Goal: Task Accomplishment & Management: Manage account settings

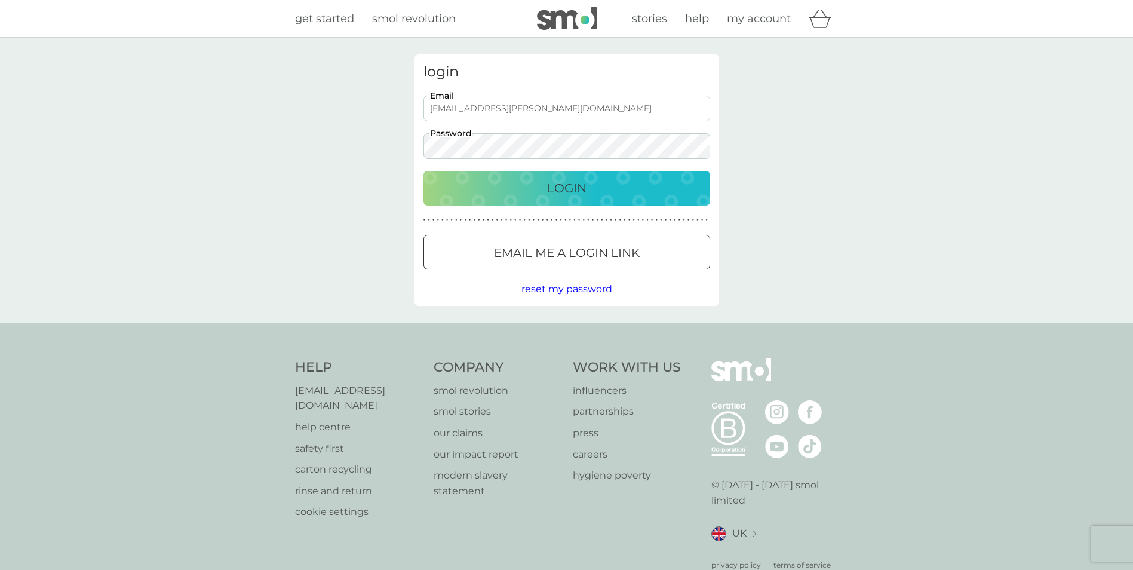
click at [553, 105] on input "[EMAIL_ADDRESS][PERSON_NAME][DOMAIN_NAME]" at bounding box center [567, 109] width 287 height 26
click at [580, 115] on input "[EMAIL_ADDRESS][PERSON_NAME][DOMAIN_NAME]" at bounding box center [567, 109] width 287 height 26
type input "[PERSON_NAME][EMAIL_ADDRESS][PERSON_NAME][DOMAIN_NAME]"
click at [516, 186] on div "Login" at bounding box center [567, 188] width 263 height 19
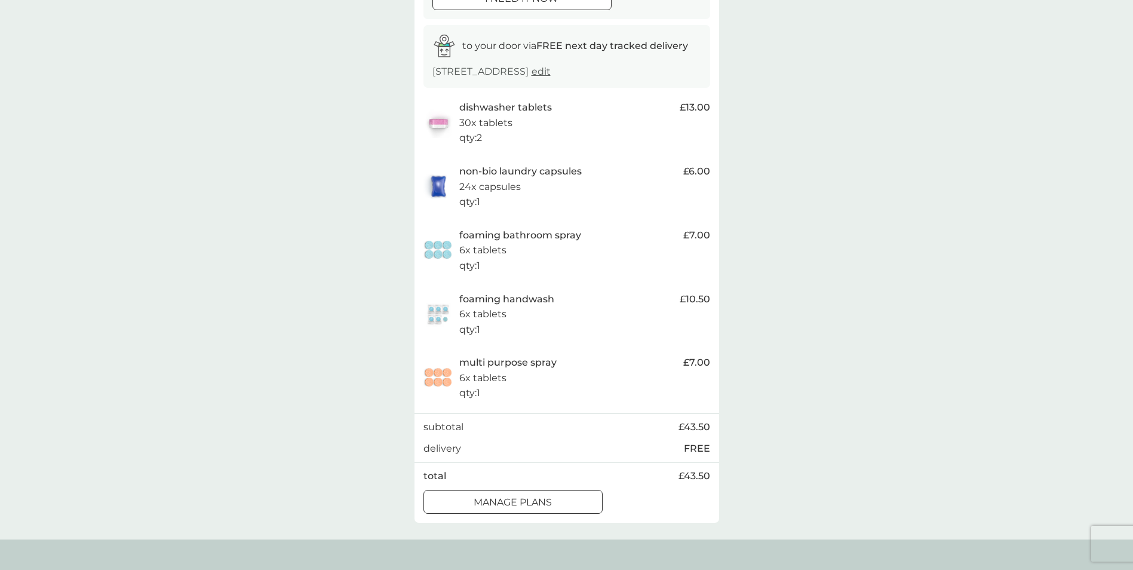
scroll to position [239, 0]
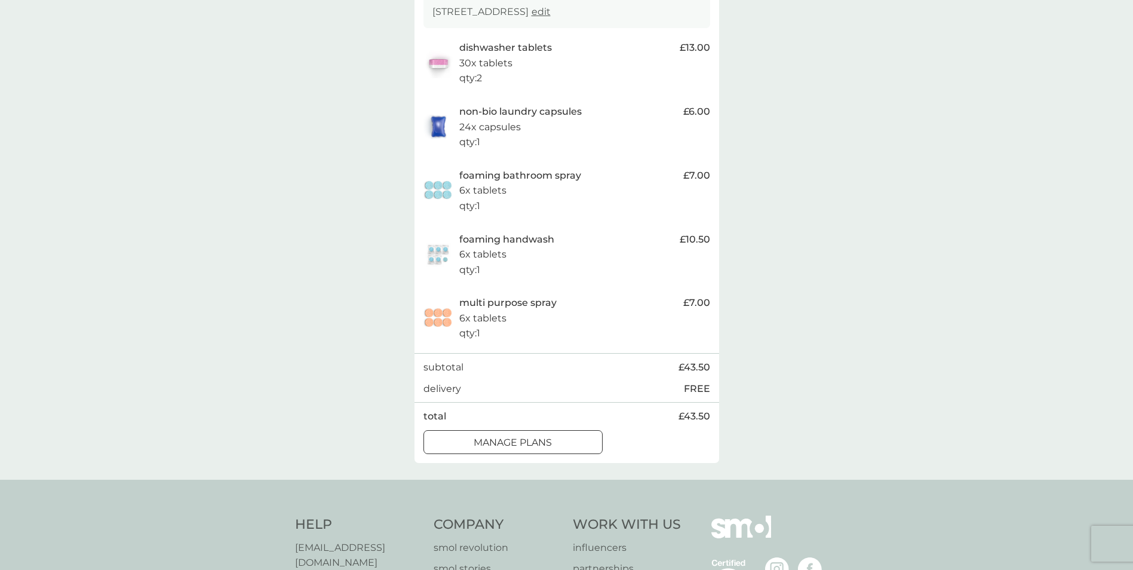
click at [538, 450] on p "manage plans" at bounding box center [513, 443] width 78 height 16
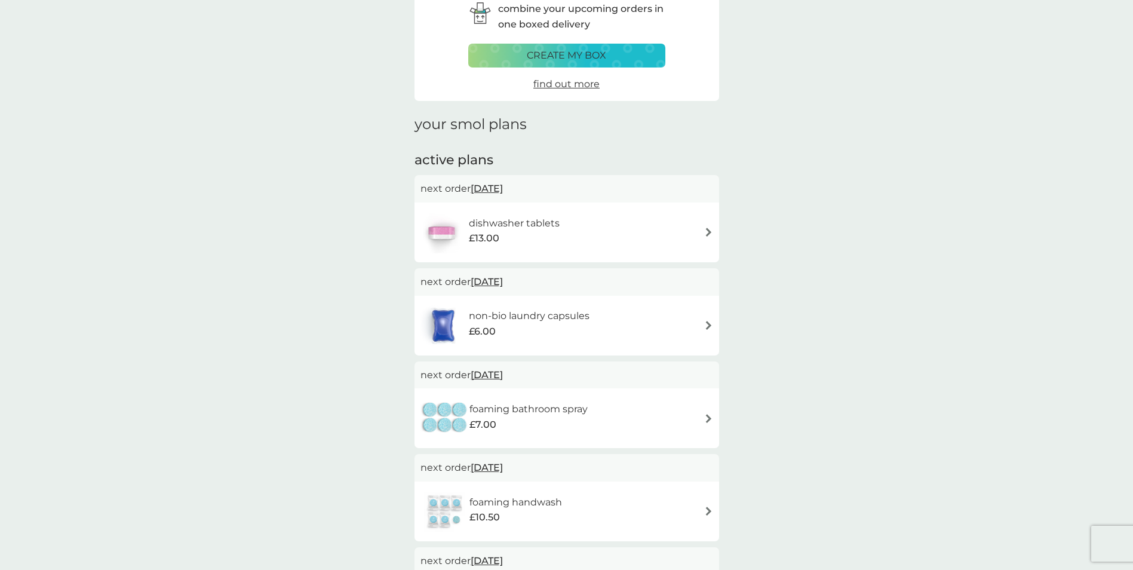
scroll to position [119, 0]
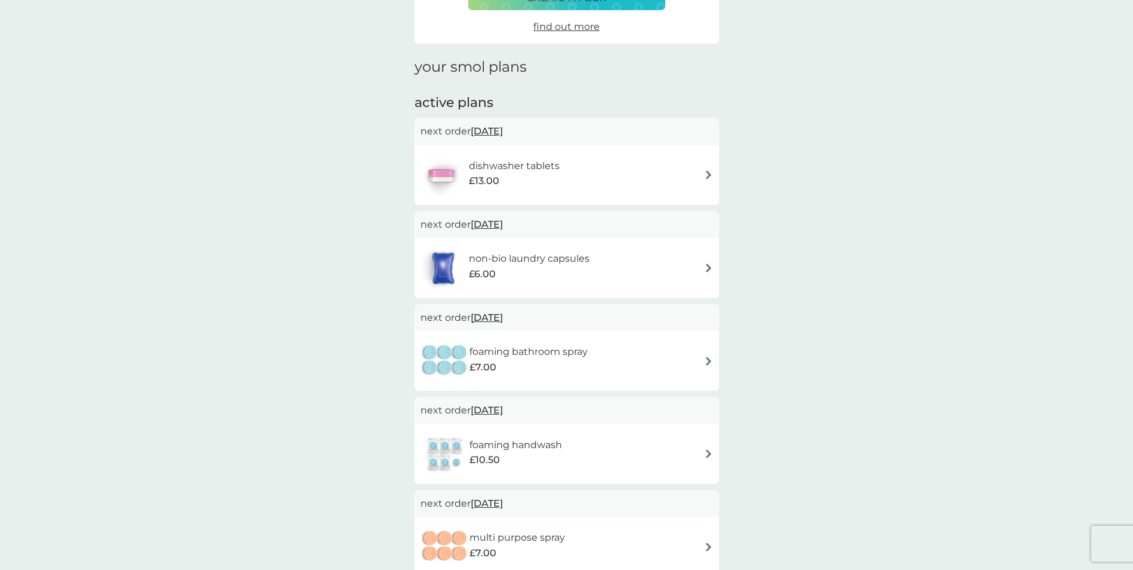
click at [709, 266] on img at bounding box center [708, 267] width 9 height 9
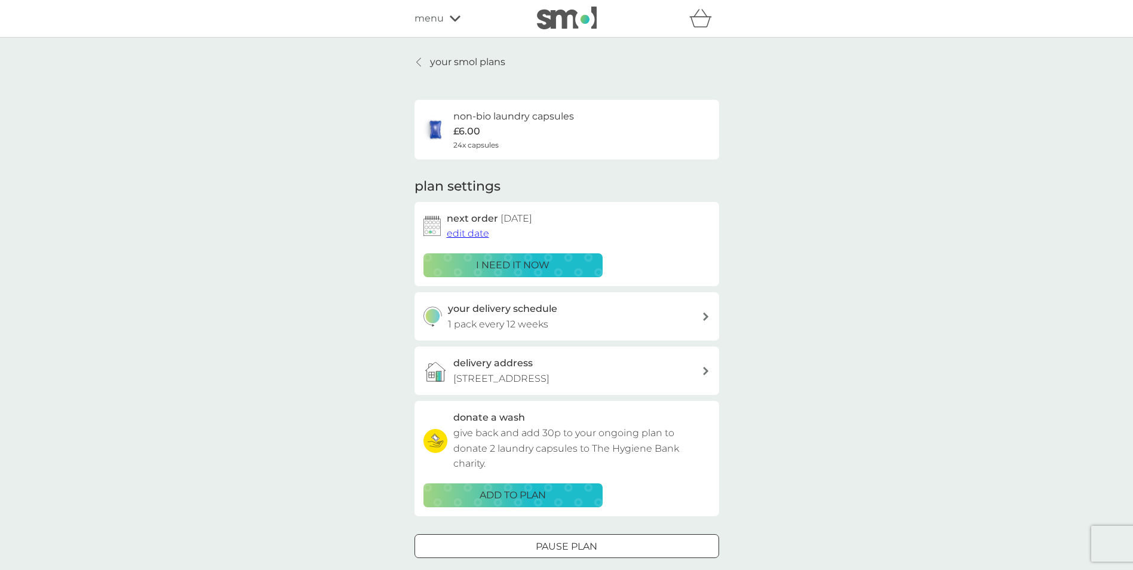
click at [470, 236] on span "edit date" at bounding box center [468, 233] width 42 height 11
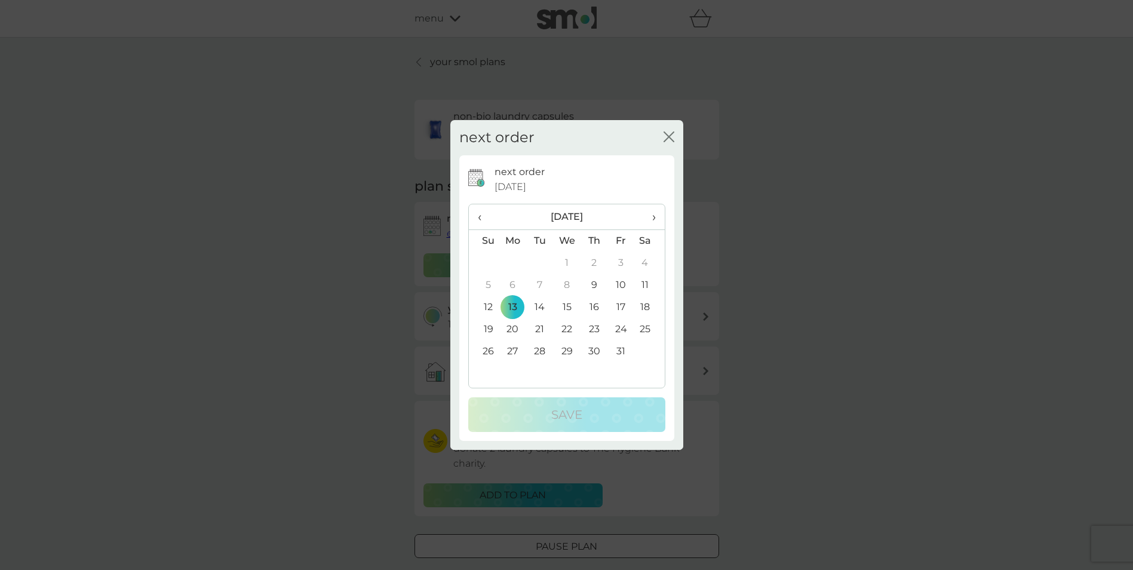
click at [649, 214] on span "›" at bounding box center [649, 216] width 12 height 25
click at [650, 214] on span "›" at bounding box center [649, 216] width 12 height 25
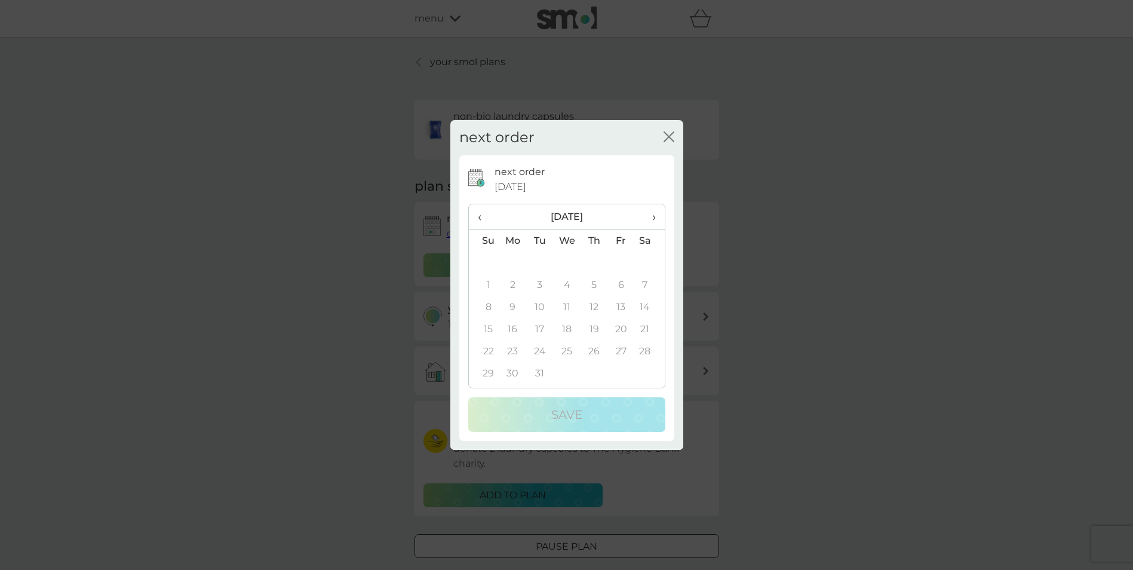
click at [476, 217] on th "‹" at bounding box center [484, 217] width 30 height 26
click at [643, 348] on td "31" at bounding box center [649, 352] width 30 height 22
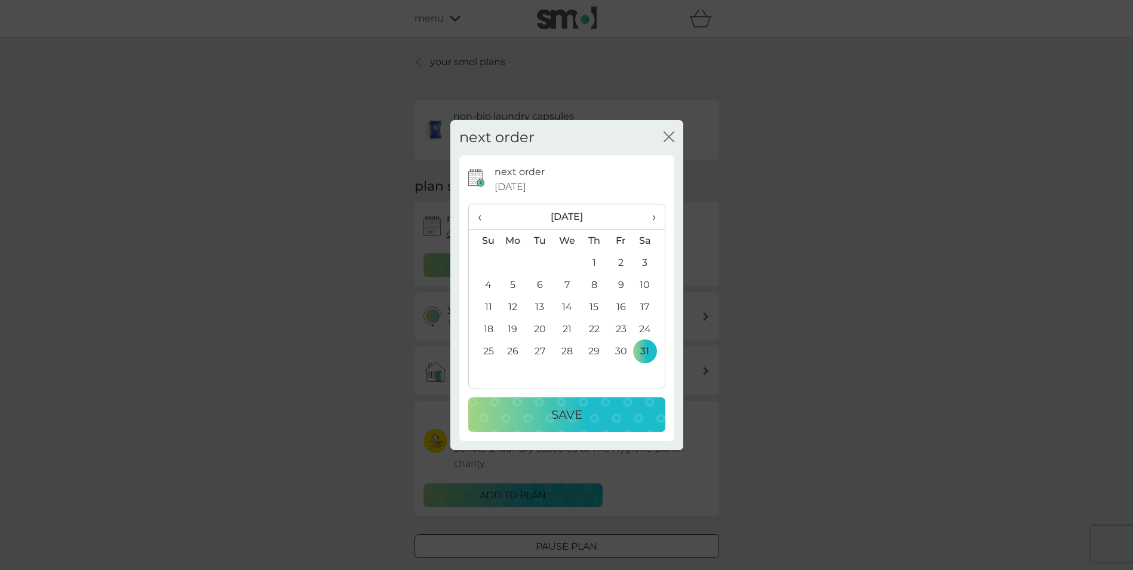
click at [596, 412] on div "Save" at bounding box center [566, 414] width 173 height 19
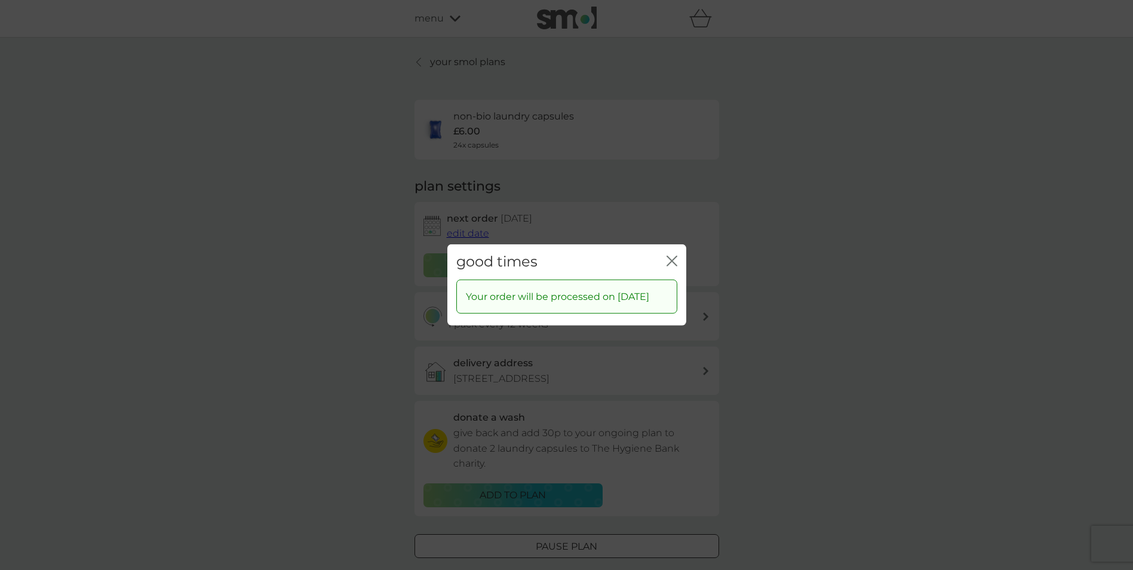
click at [675, 256] on icon "close" at bounding box center [672, 261] width 11 height 11
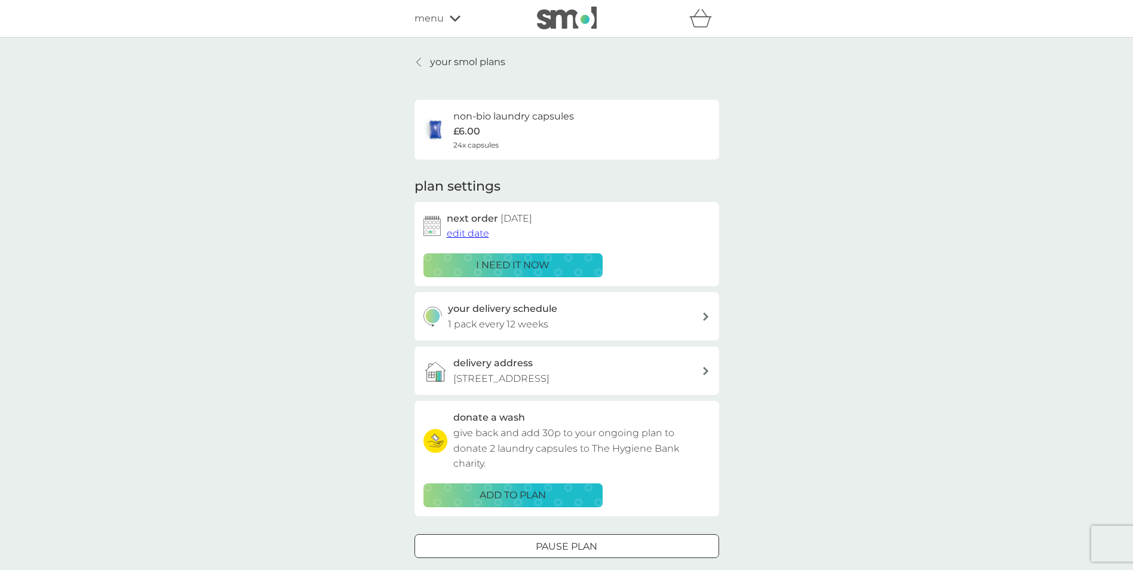
click at [424, 60] on link "your smol plans" at bounding box center [460, 62] width 91 height 16
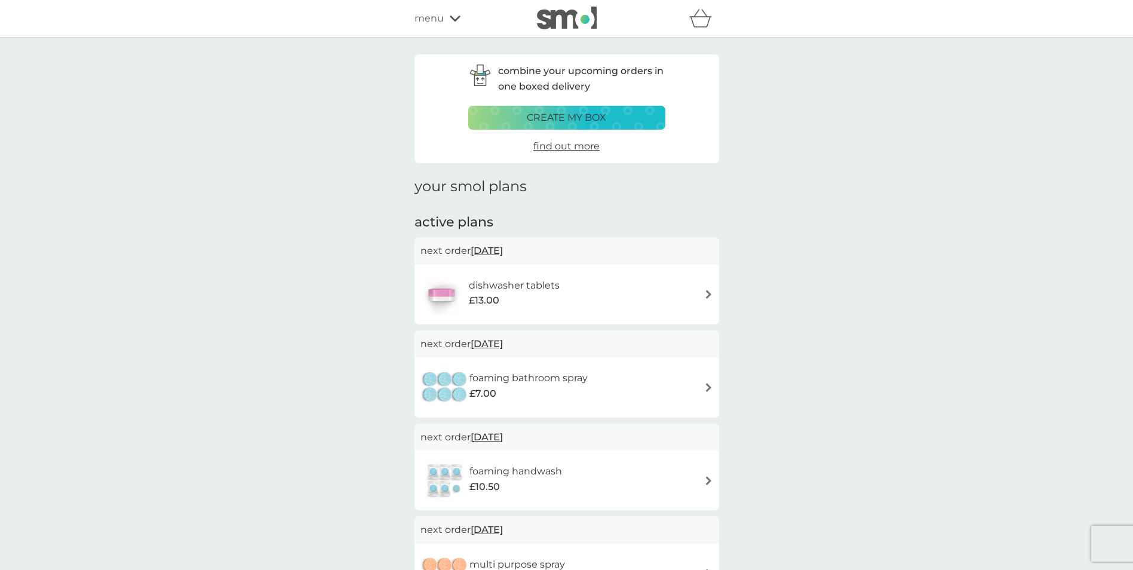
click at [442, 21] on span "menu" at bounding box center [429, 19] width 29 height 16
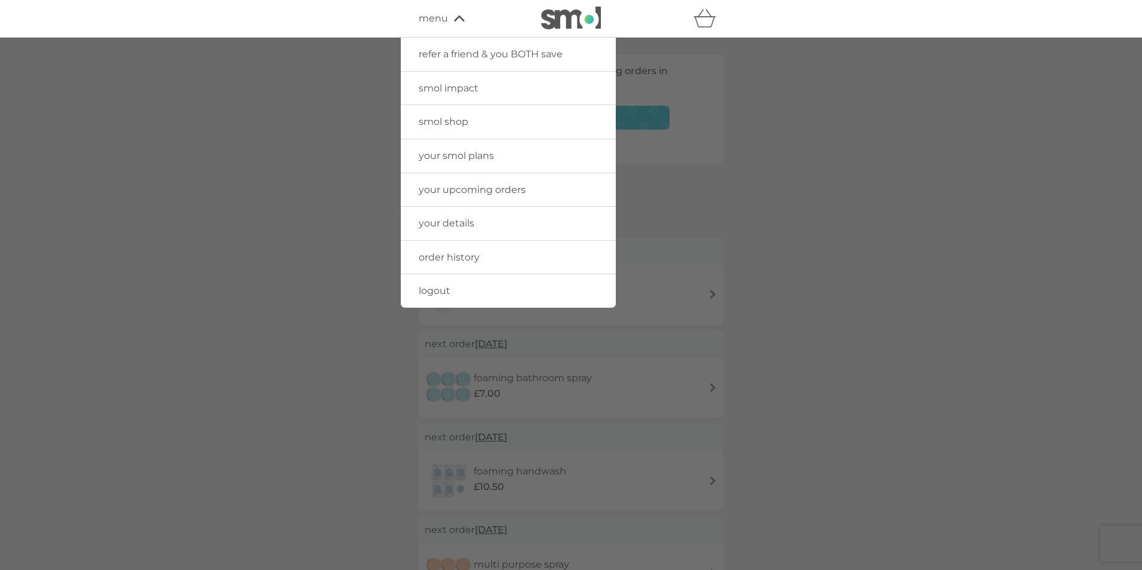
drag, startPoint x: 455, startPoint y: 154, endPoint x: 663, endPoint y: 191, distance: 210.6
click at [455, 154] on span "your smol plans" at bounding box center [456, 155] width 75 height 11
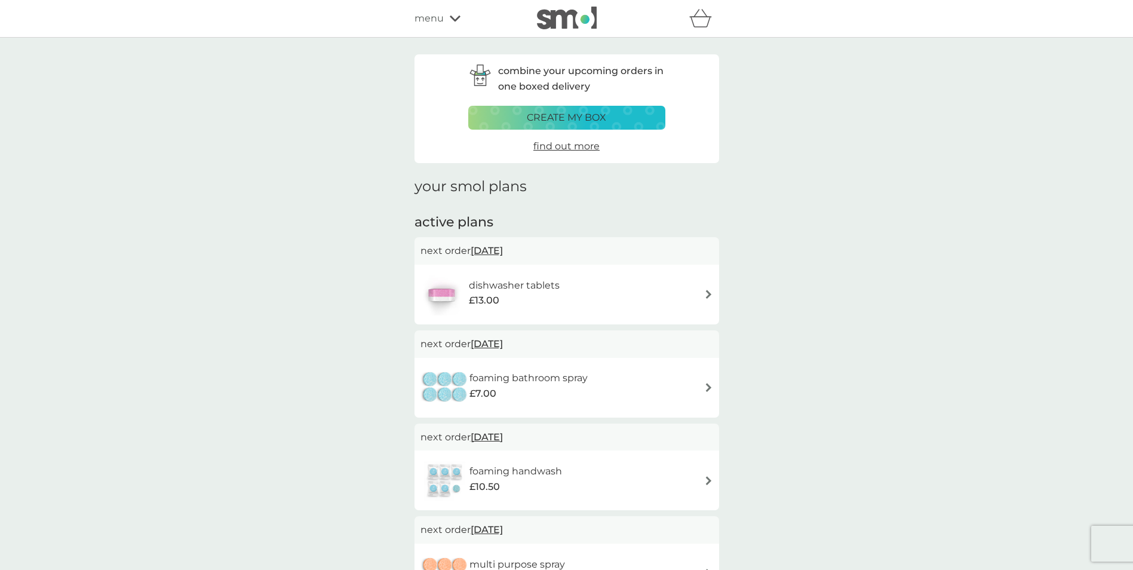
click at [442, 13] on span "menu" at bounding box center [429, 19] width 29 height 16
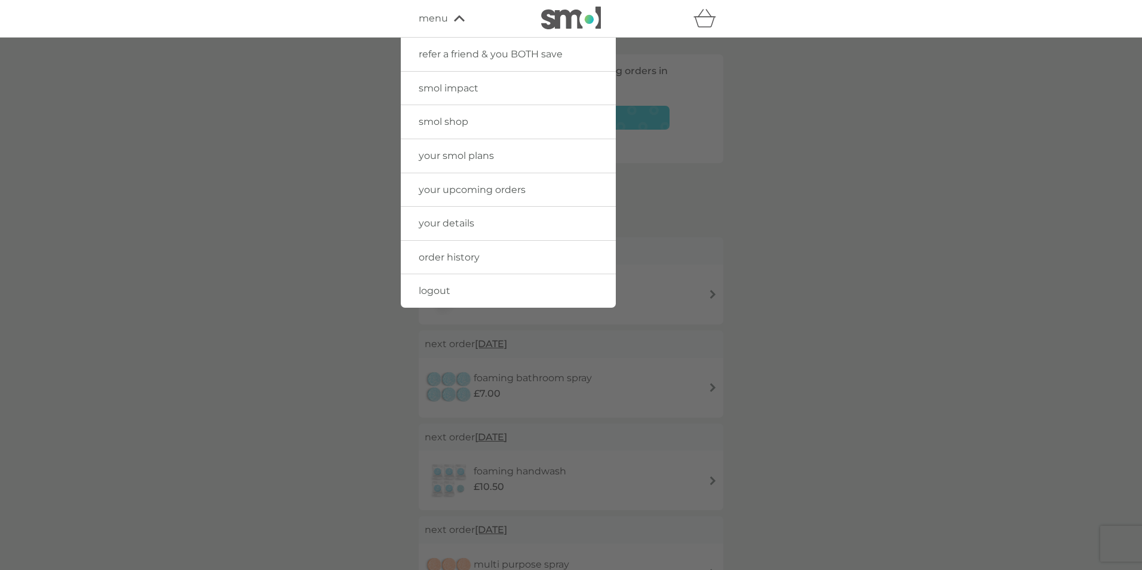
click at [438, 262] on span "order history" at bounding box center [449, 257] width 61 height 11
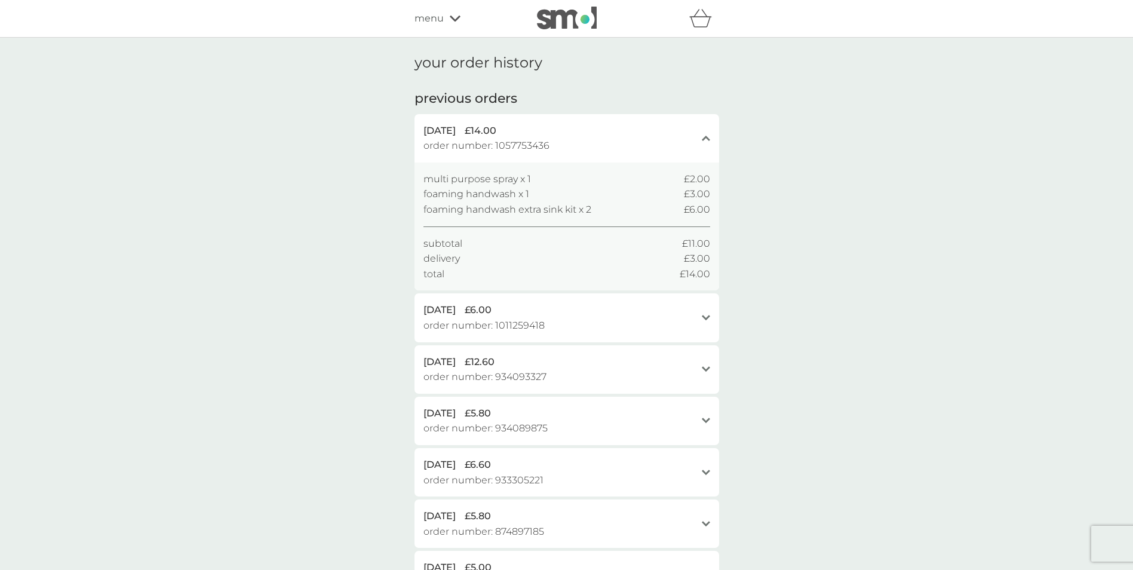
click at [444, 20] on div "menu" at bounding box center [466, 19] width 102 height 16
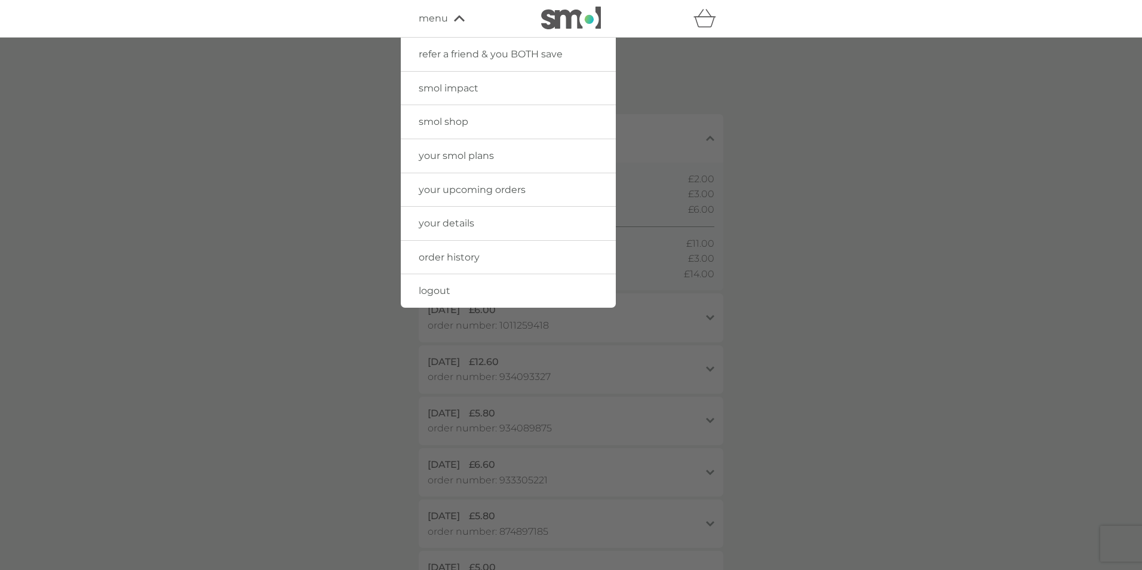
click at [452, 153] on span "your smol plans" at bounding box center [456, 155] width 75 height 11
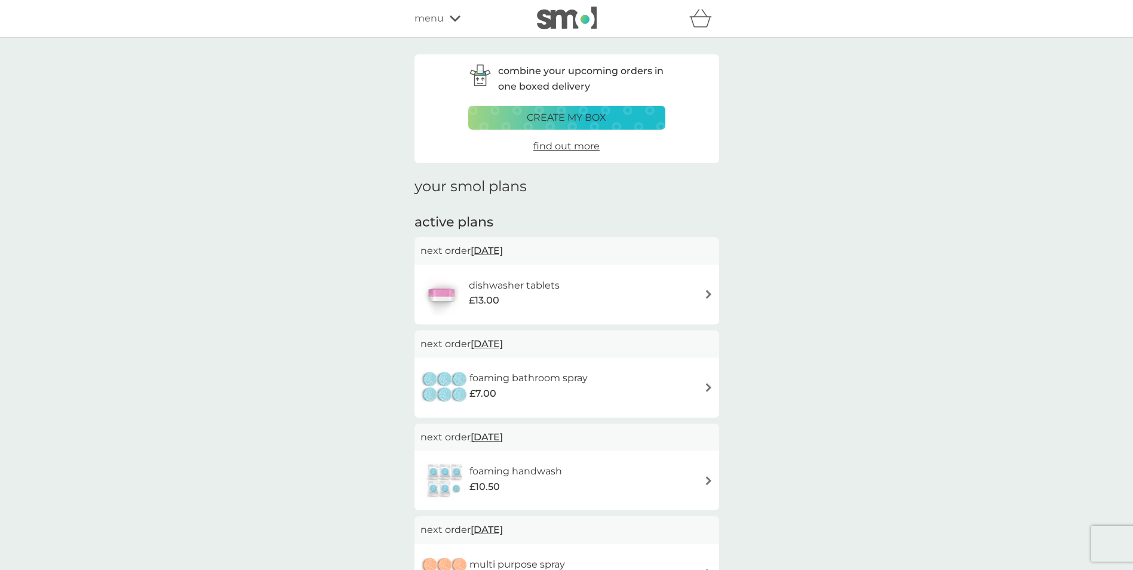
click at [609, 121] on div "create my box" at bounding box center [567, 118] width 182 height 16
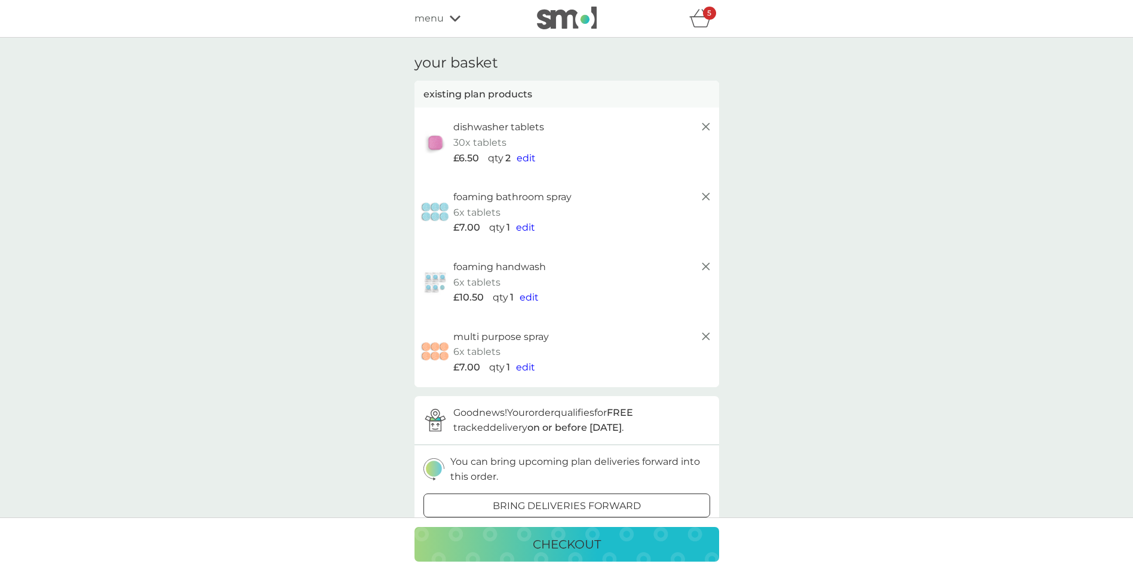
click at [700, 8] on div "5" at bounding box center [704, 19] width 30 height 24
click at [436, 13] on span "menu" at bounding box center [429, 19] width 29 height 16
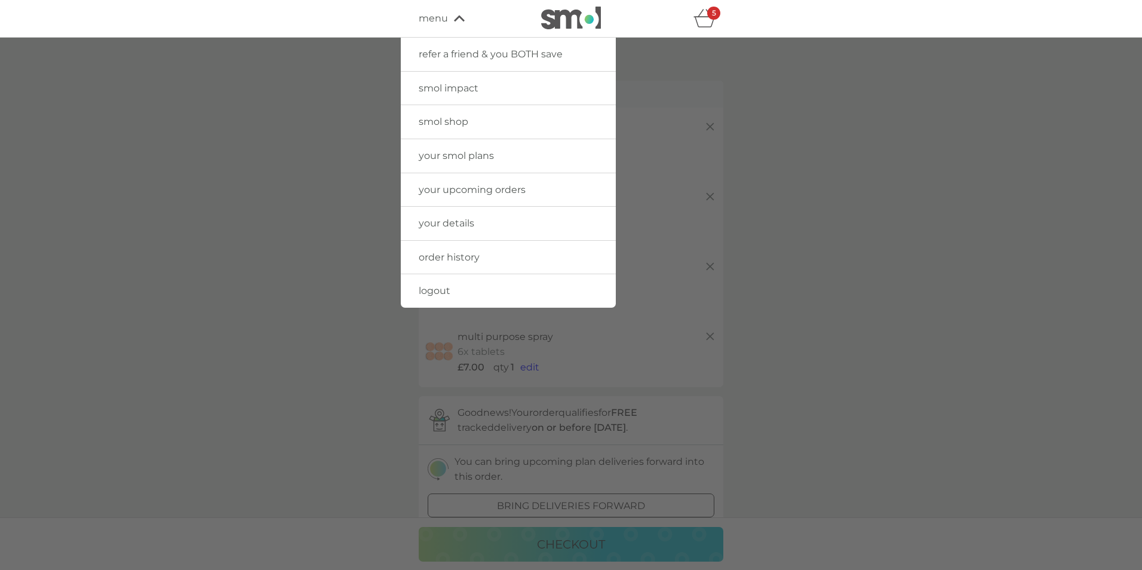
click at [457, 81] on link "smol impact" at bounding box center [508, 88] width 215 height 33
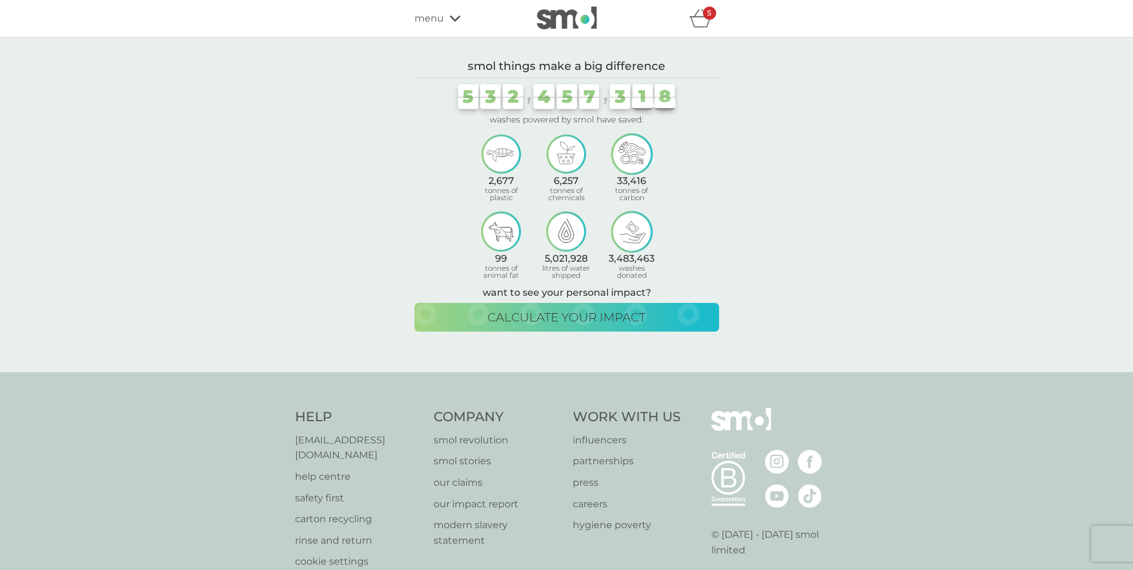
click at [433, 16] on span "menu" at bounding box center [429, 19] width 29 height 16
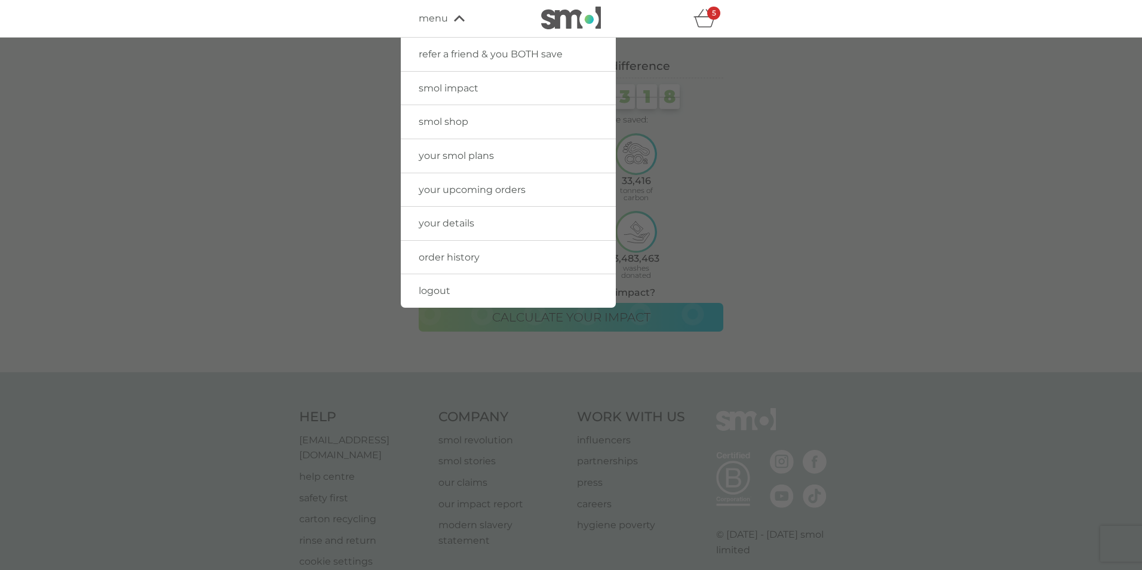
click at [435, 152] on span "your smol plans" at bounding box center [456, 155] width 75 height 11
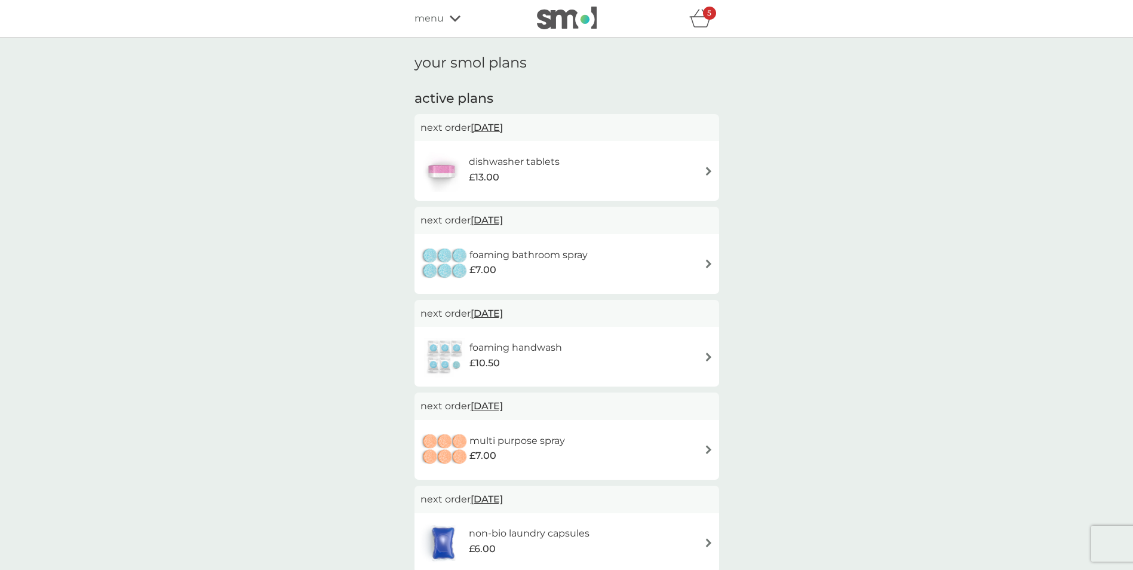
click at [446, 19] on div "menu" at bounding box center [466, 19] width 102 height 16
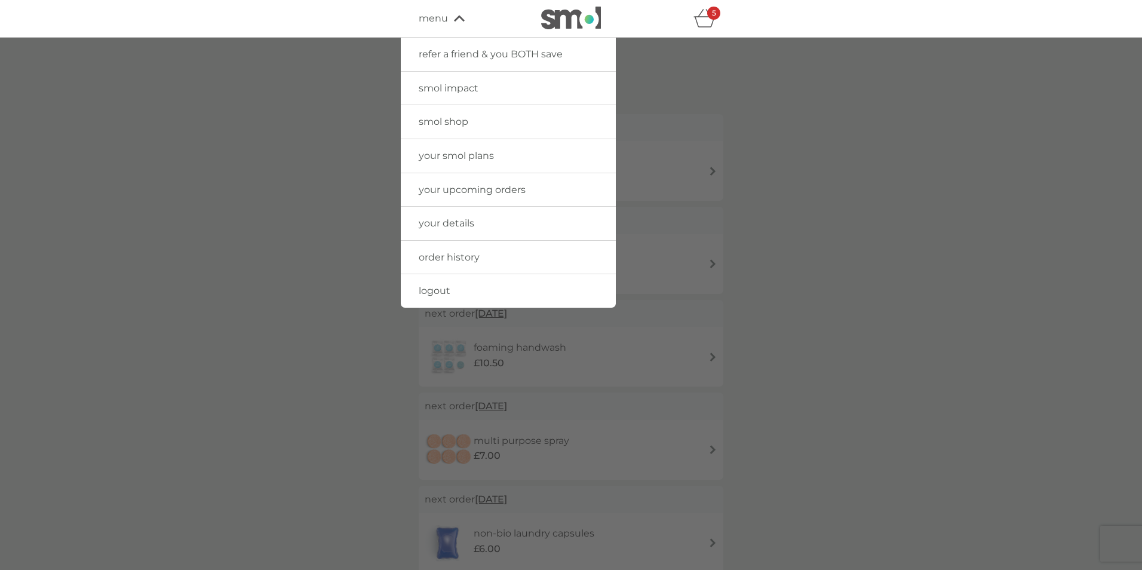
click at [463, 194] on span "your upcoming orders" at bounding box center [472, 189] width 107 height 11
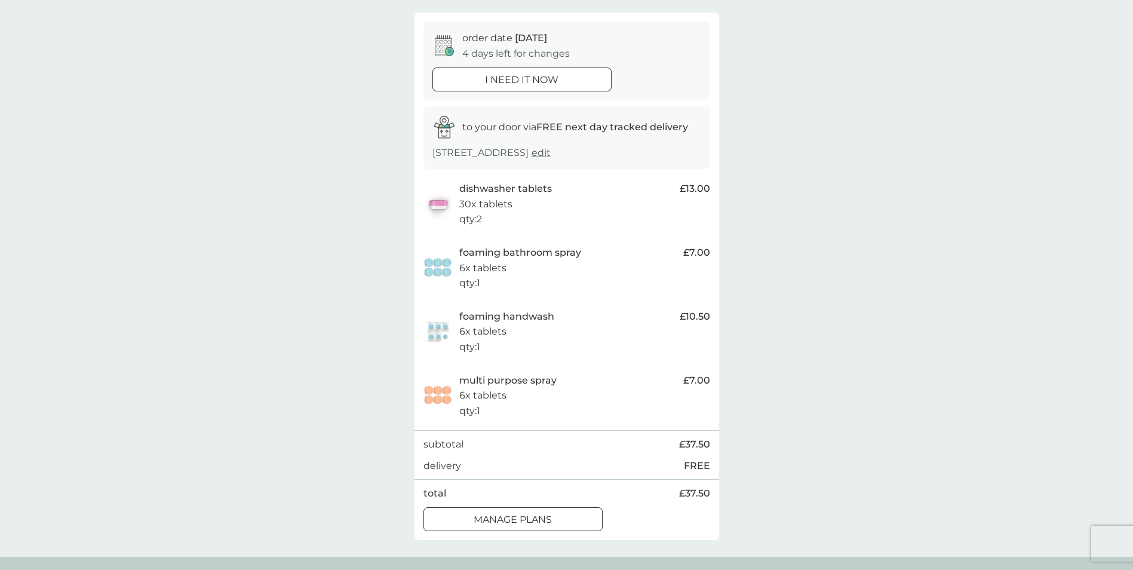
scroll to position [119, 0]
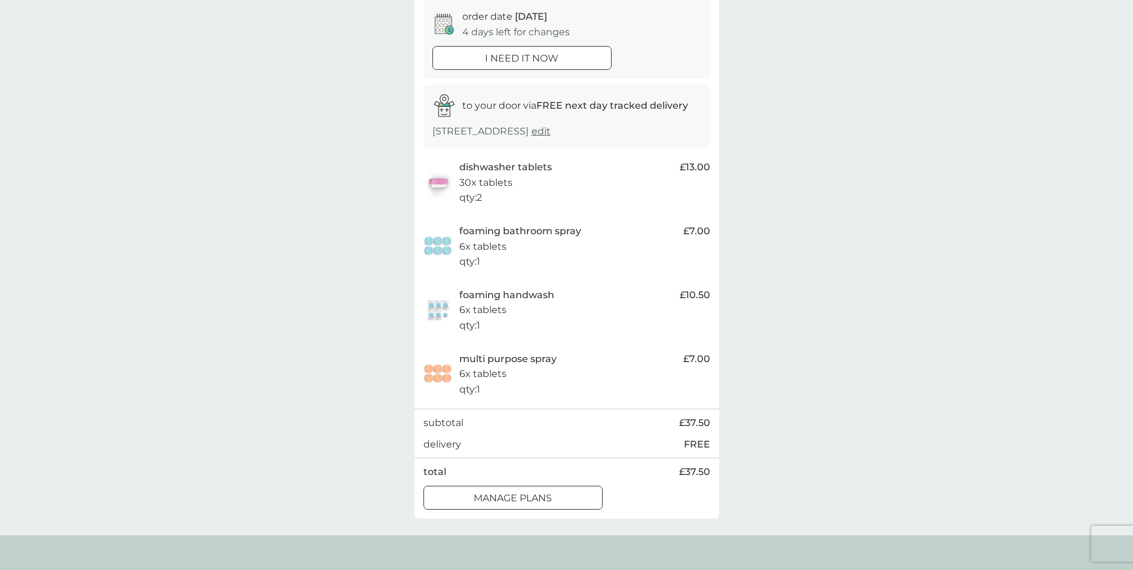
click at [528, 504] on div at bounding box center [513, 498] width 43 height 13
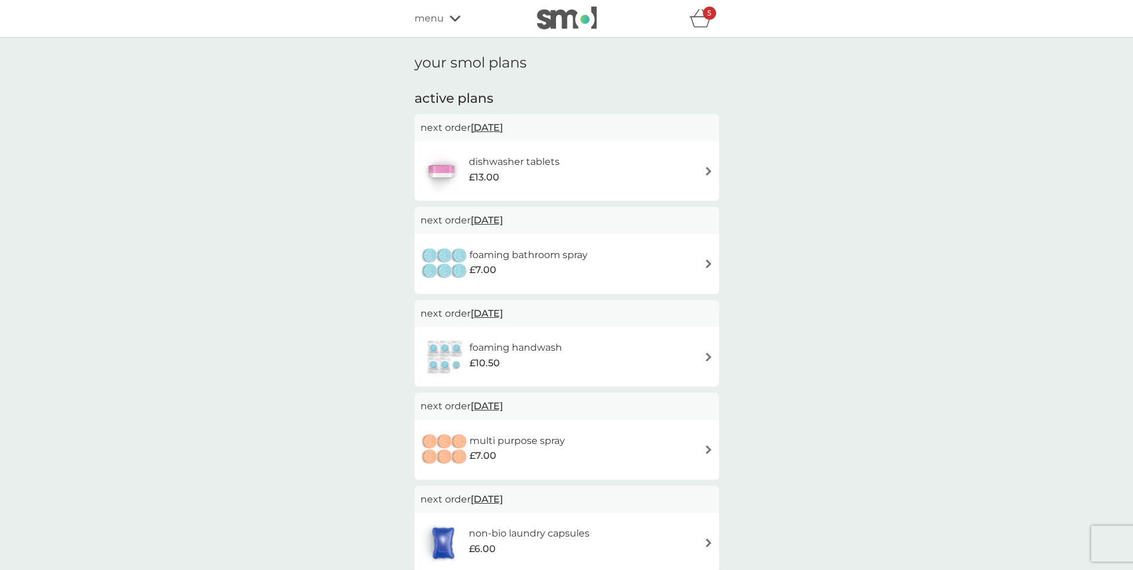
click at [703, 166] on div "dishwasher tablets £13.00" at bounding box center [567, 171] width 293 height 42
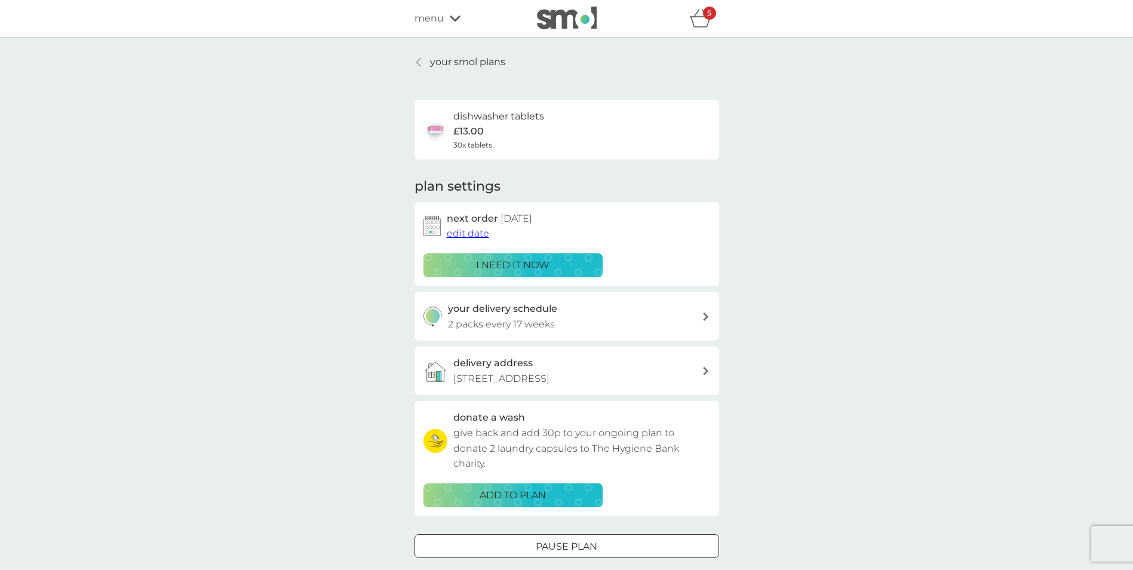
click at [706, 16] on div "5" at bounding box center [709, 13] width 13 height 13
